Goal: Task Accomplishment & Management: Use online tool/utility

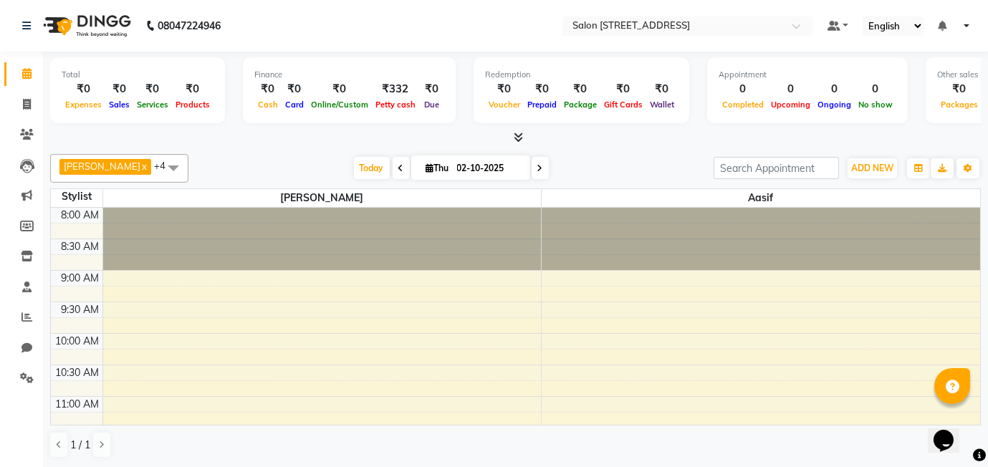
click at [391, 49] on nav "08047224946 Select Location × Salon 24, Baner Pashan Link Road Default Panel My…" at bounding box center [494, 26] width 988 height 52
click at [28, 100] on icon at bounding box center [27, 104] width 8 height 11
select select "8448"
select select "service"
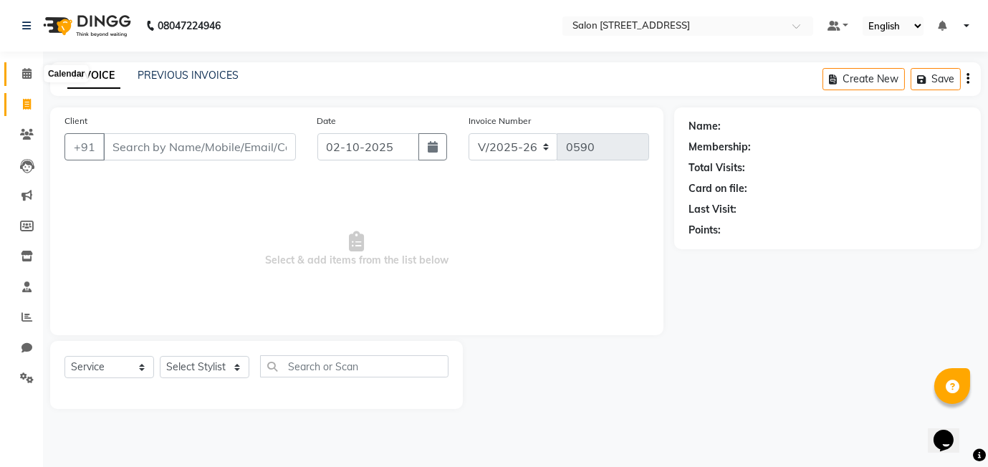
click at [23, 74] on icon at bounding box center [26, 73] width 9 height 11
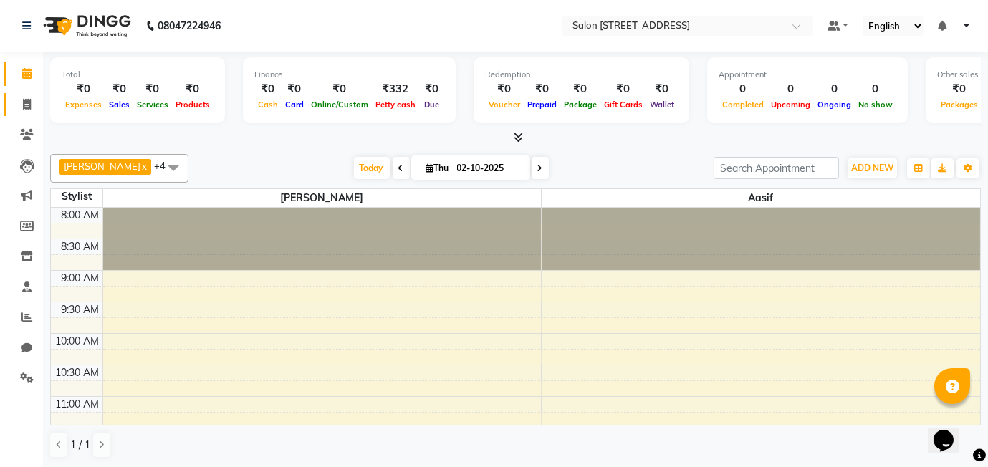
click at [16, 107] on span at bounding box center [26, 105] width 25 height 16
select select "8448"
select select "service"
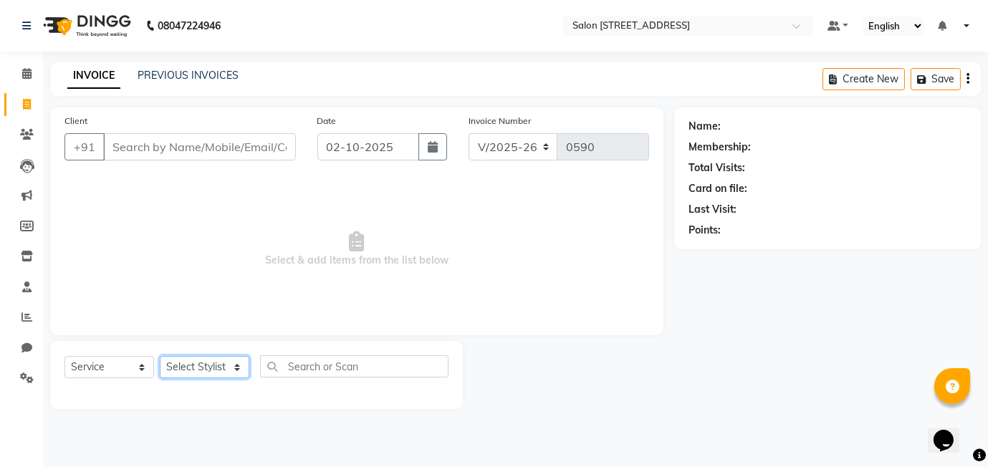
click at [191, 357] on select "Select Stylist [PERSON_NAME] Manager [PERSON_NAME]" at bounding box center [205, 367] width 90 height 22
select select "90774"
click at [160, 356] on select "Select Stylist [PERSON_NAME] Manager [PERSON_NAME]" at bounding box center [205, 367] width 90 height 22
